Goal: Information Seeking & Learning: Compare options

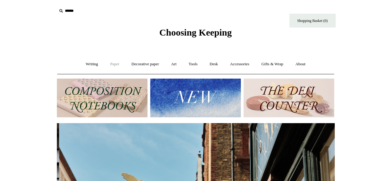
scroll to position [0, 277]
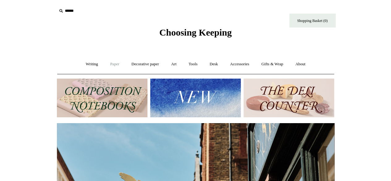
click at [111, 65] on link "Paper +" at bounding box center [114, 64] width 20 height 16
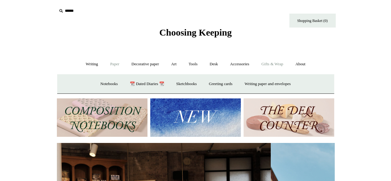
scroll to position [0, 0]
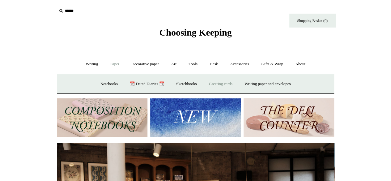
click at [227, 84] on link "Greeting cards +" at bounding box center [220, 84] width 35 height 16
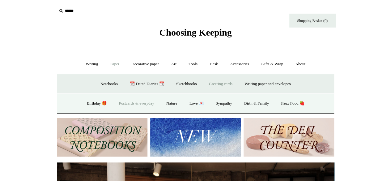
click at [133, 103] on link "Postcards & everyday" at bounding box center [136, 103] width 46 height 16
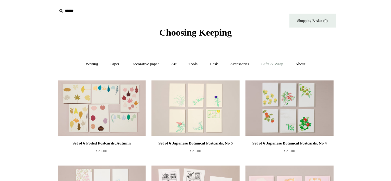
click at [280, 64] on link "Gifts & Wrap +" at bounding box center [271, 64] width 33 height 16
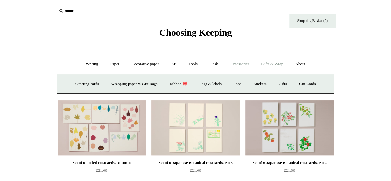
click at [247, 64] on link "Accessories +" at bounding box center [239, 64] width 30 height 16
click at [111, 63] on link "Paper +" at bounding box center [114, 64] width 20 height 16
click at [255, 79] on link "Writing paper and envelopes +" at bounding box center [267, 84] width 57 height 16
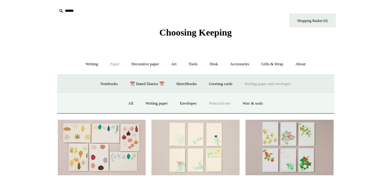
click at [222, 106] on link "Notecard sets" at bounding box center [219, 103] width 33 height 16
click at [184, 102] on link "Envelopes" at bounding box center [188, 103] width 28 height 16
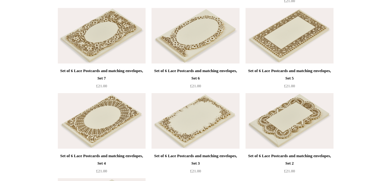
scroll to position [679, 0]
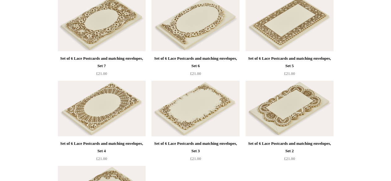
click at [190, 105] on img at bounding box center [195, 109] width 88 height 56
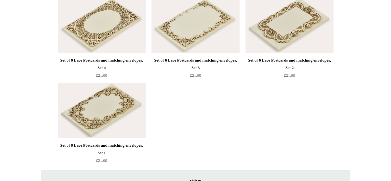
scroll to position [774, 0]
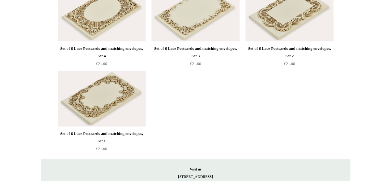
click at [114, 98] on img at bounding box center [102, 99] width 88 height 56
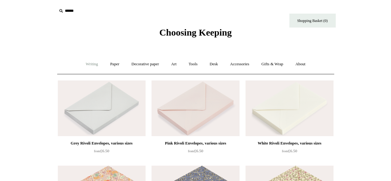
click at [89, 63] on link "Writing +" at bounding box center [91, 64] width 23 height 16
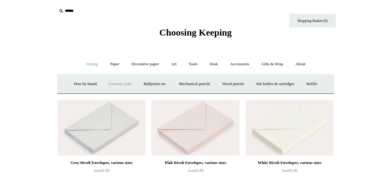
click at [114, 81] on link "Fountain pens +" at bounding box center [120, 84] width 34 height 16
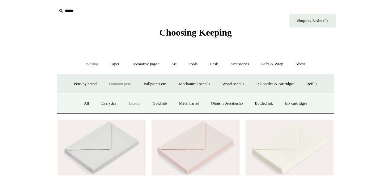
click at [125, 104] on link "Luxury" at bounding box center [134, 103] width 23 height 16
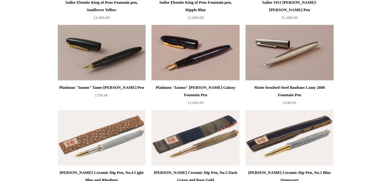
scroll to position [395, 0]
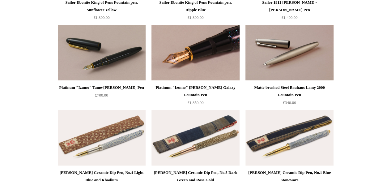
click at [202, 54] on img at bounding box center [195, 53] width 88 height 56
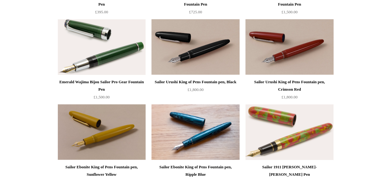
scroll to position [230, 0]
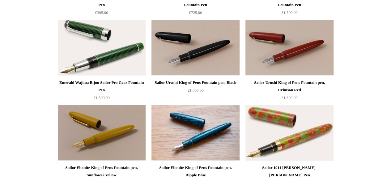
click at [105, 48] on img at bounding box center [102, 48] width 88 height 56
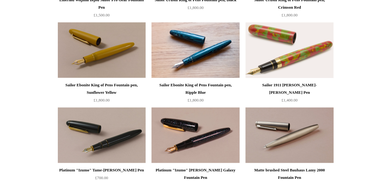
scroll to position [317, 0]
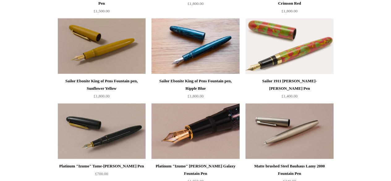
click at [201, 128] on img at bounding box center [195, 131] width 88 height 56
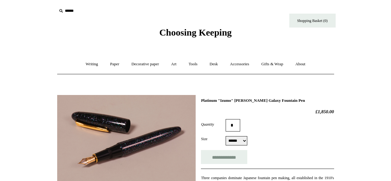
select select "******"
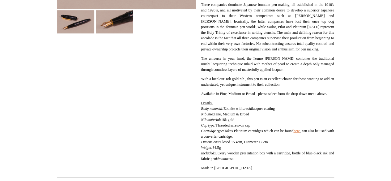
scroll to position [177, 0]
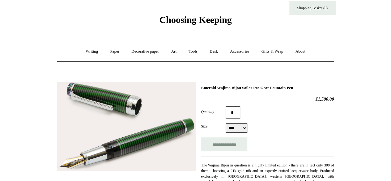
scroll to position [4, 0]
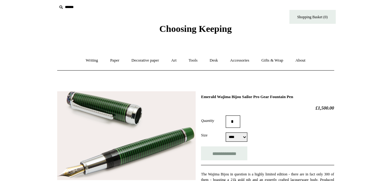
click at [147, 148] on img at bounding box center [126, 135] width 138 height 89
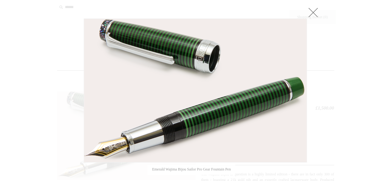
click at [314, 9] on link at bounding box center [313, 12] width 12 height 12
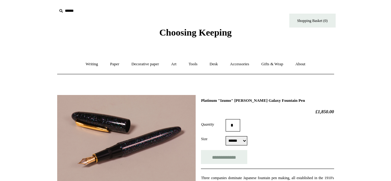
select select "******"
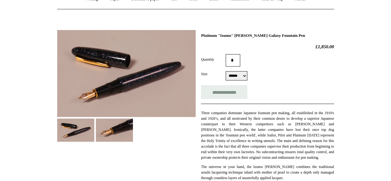
scroll to position [66, 0]
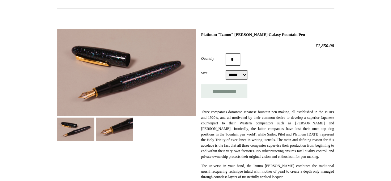
click at [141, 71] on img at bounding box center [126, 72] width 138 height 87
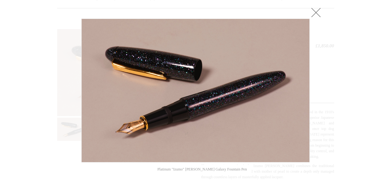
click at [317, 12] on link at bounding box center [315, 12] width 12 height 12
